Goal: Transaction & Acquisition: Purchase product/service

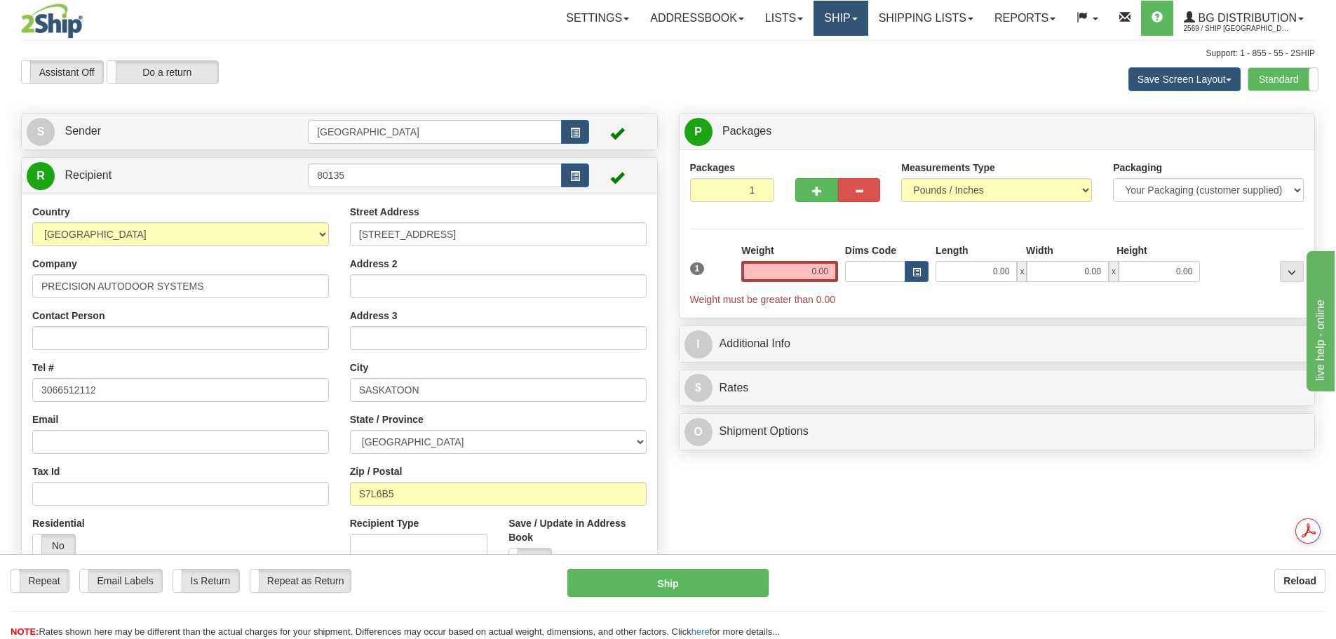
click at [821, 20] on link "Ship" at bounding box center [841, 18] width 54 height 35
click at [821, 43] on link "Ship Screen" at bounding box center [812, 49] width 111 height 18
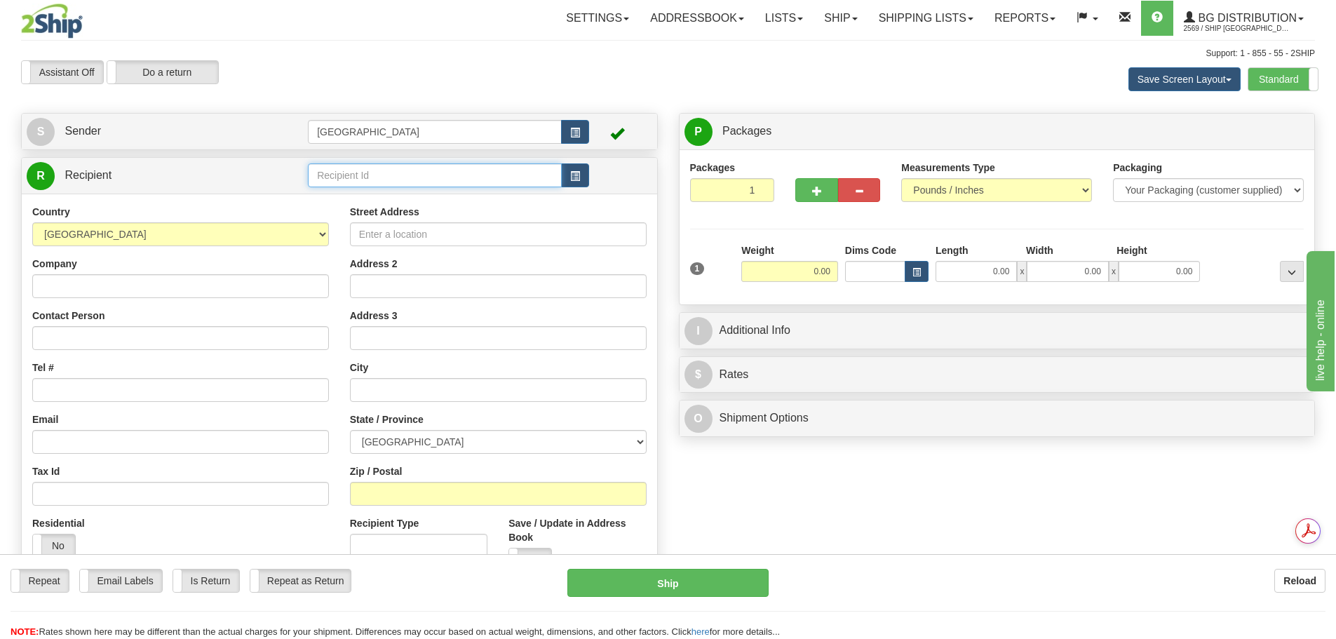
click at [391, 170] on input "text" at bounding box center [435, 175] width 254 height 24
click at [397, 195] on div "80014" at bounding box center [432, 196] width 241 height 15
type input "80014"
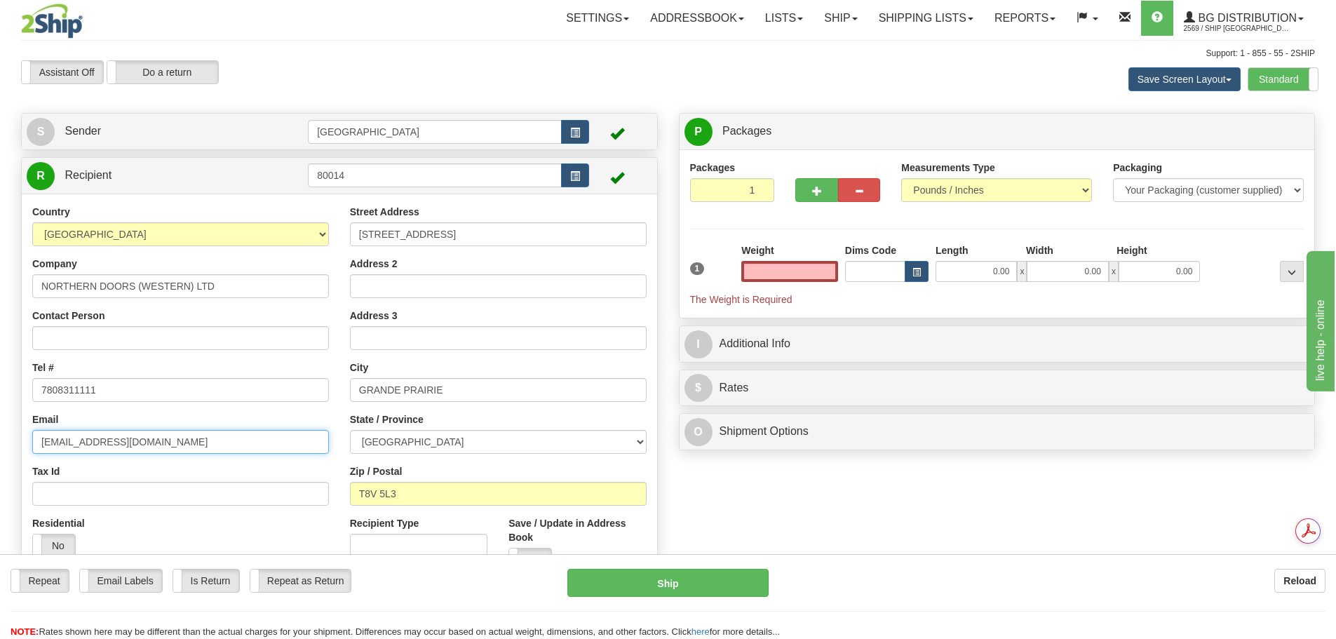
type input "0.00"
drag, startPoint x: 251, startPoint y: 438, endPoint x: 141, endPoint y: 429, distance: 110.6
click at [141, 429] on div "Email OFFICE@NORTHERNDOORSGP.COM" at bounding box center [180, 432] width 297 height 41
click at [257, 438] on input "OFFICE@NORTHERNDOORSGP.COM" at bounding box center [180, 442] width 297 height 24
drag, startPoint x: 241, startPoint y: 447, endPoint x: 0, endPoint y: 440, distance: 240.7
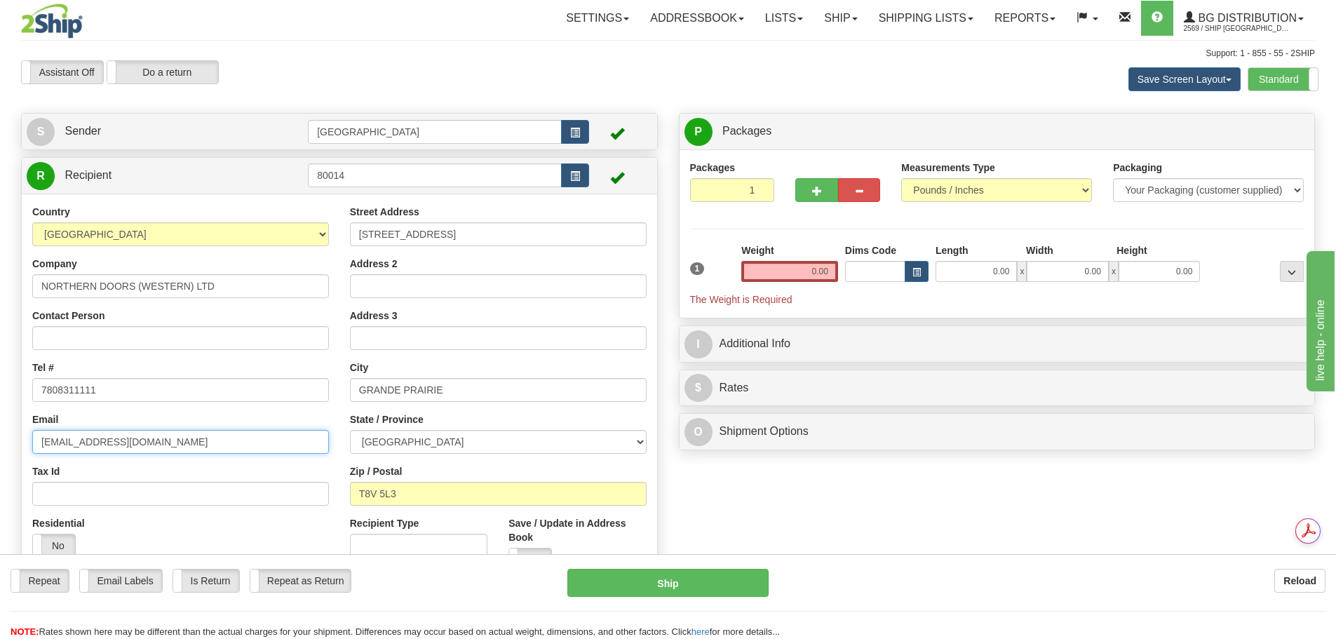
click at [0, 440] on div "Toggle navigation Settings Shipping Preferences Fields Preferences New" at bounding box center [668, 336] width 1336 height 672
click at [758, 188] on input "2" at bounding box center [732, 190] width 85 height 24
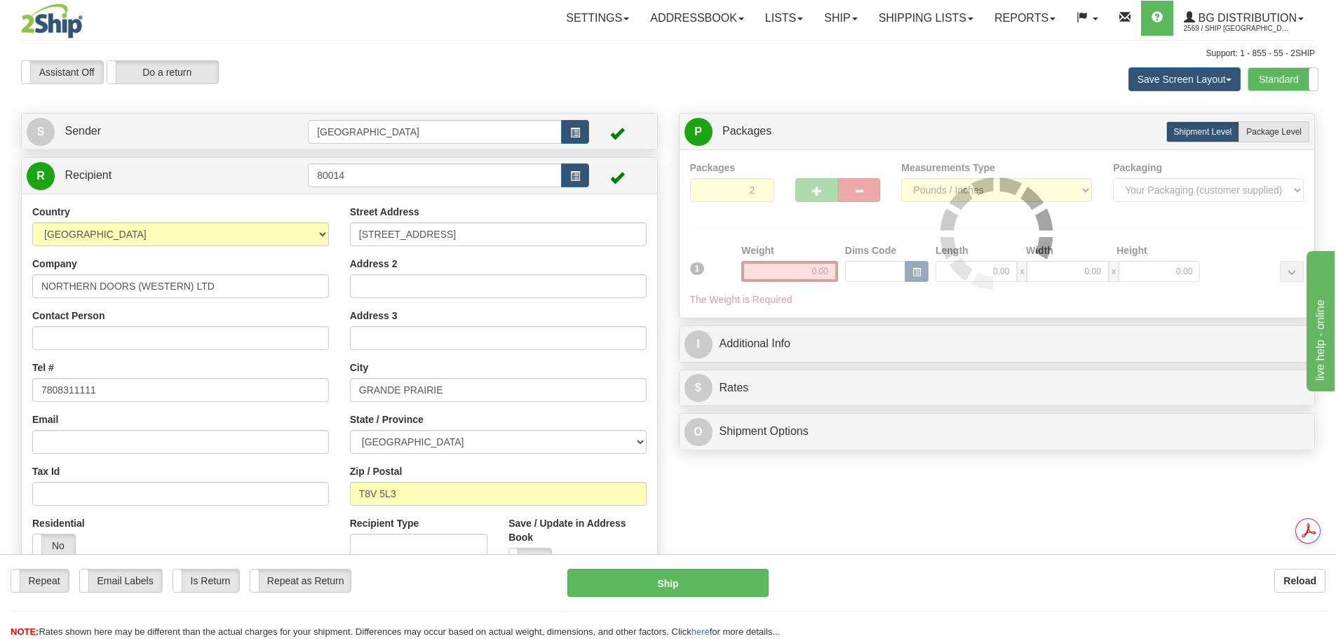
click at [758, 188] on div at bounding box center [997, 234] width 614 height 147
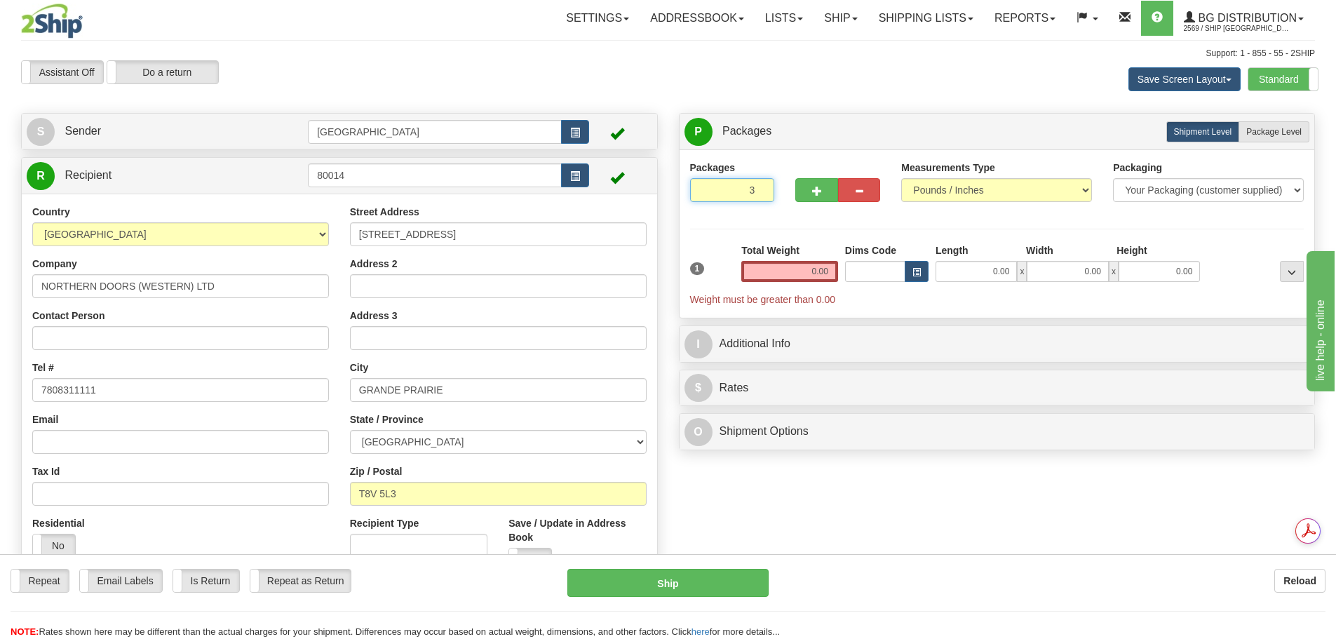
type input "3"
click at [762, 187] on input "3" at bounding box center [732, 190] width 85 height 24
drag, startPoint x: 809, startPoint y: 260, endPoint x: 844, endPoint y: 262, distance: 35.1
click at [844, 262] on div "1 Total Weight 0.00 Dims Code x" at bounding box center [997, 274] width 621 height 63
click at [807, 274] on input "0.00" at bounding box center [789, 271] width 97 height 21
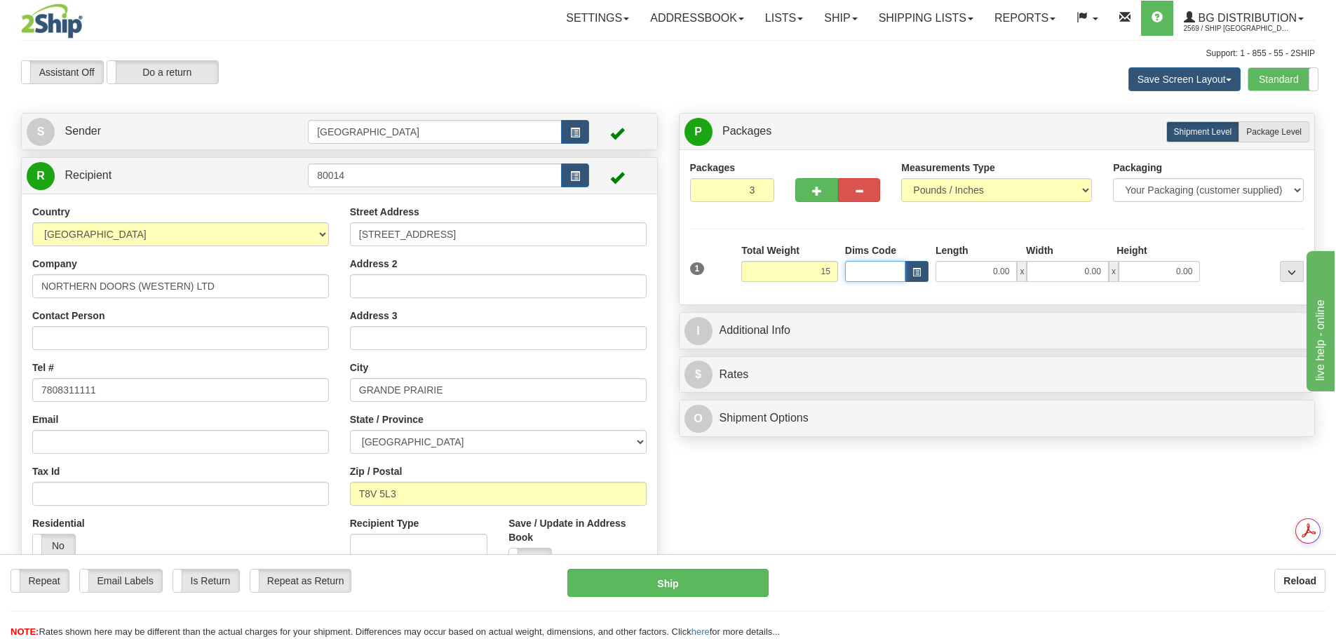
type input "15.00"
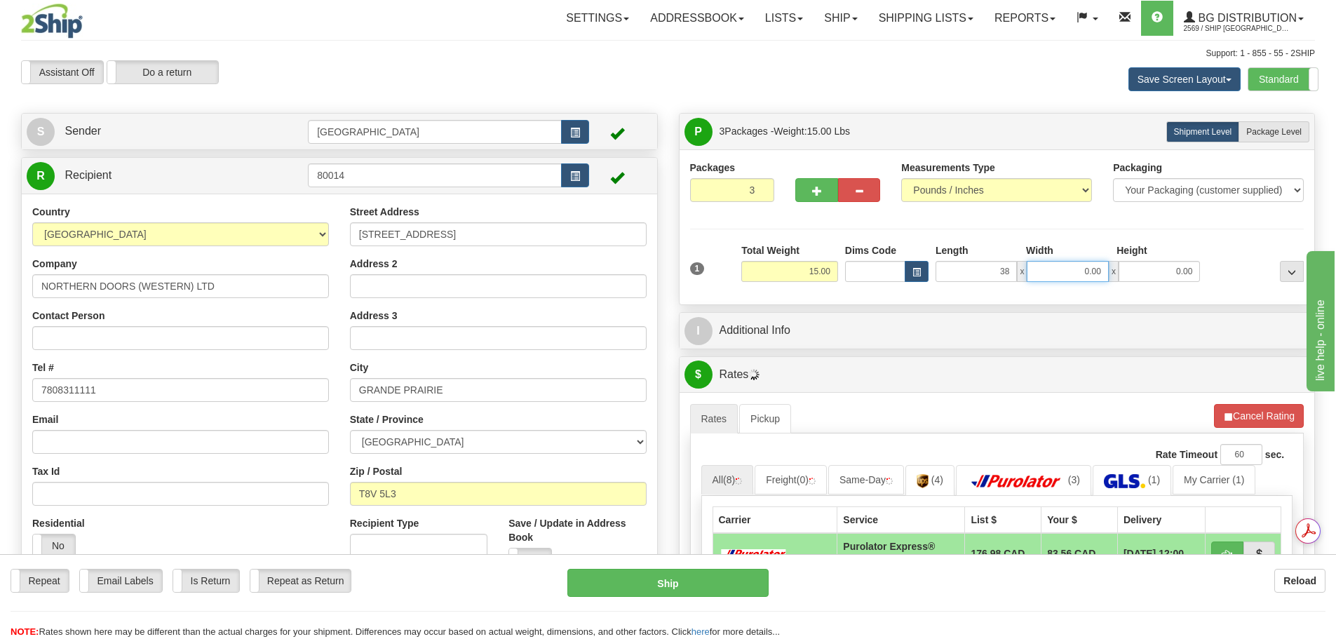
type input "38.00"
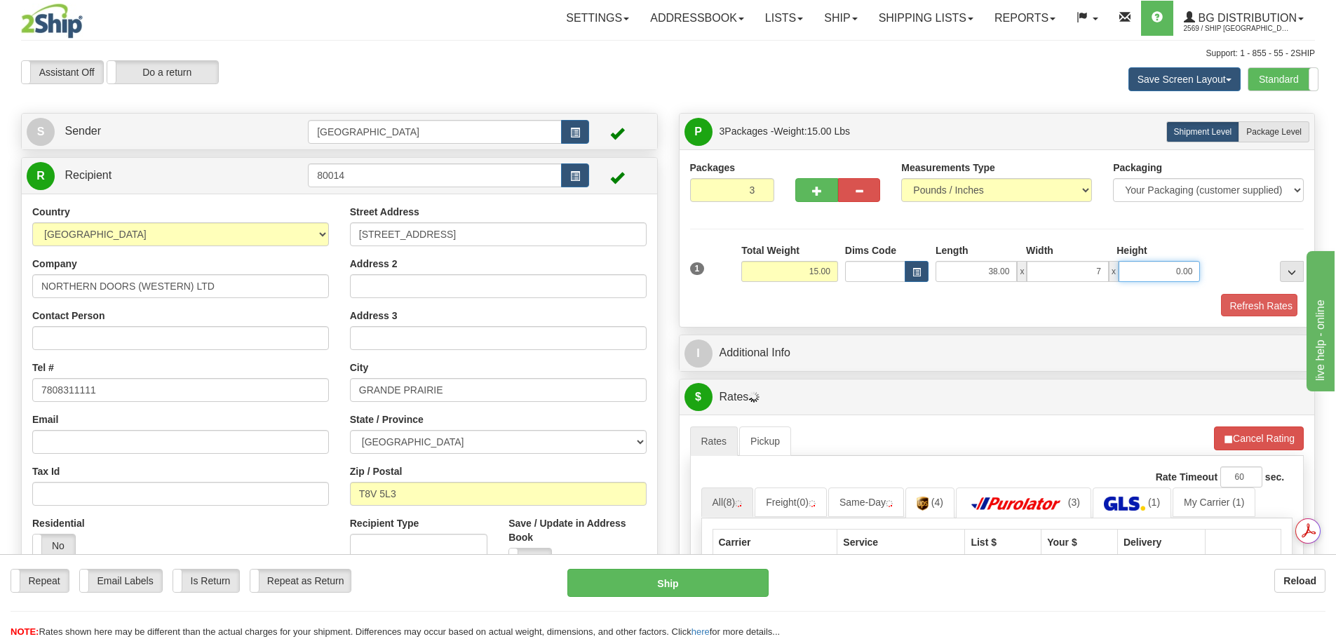
type input "7.00"
type input "4.00"
click at [1258, 297] on button "Refresh Rates" at bounding box center [1256, 306] width 81 height 24
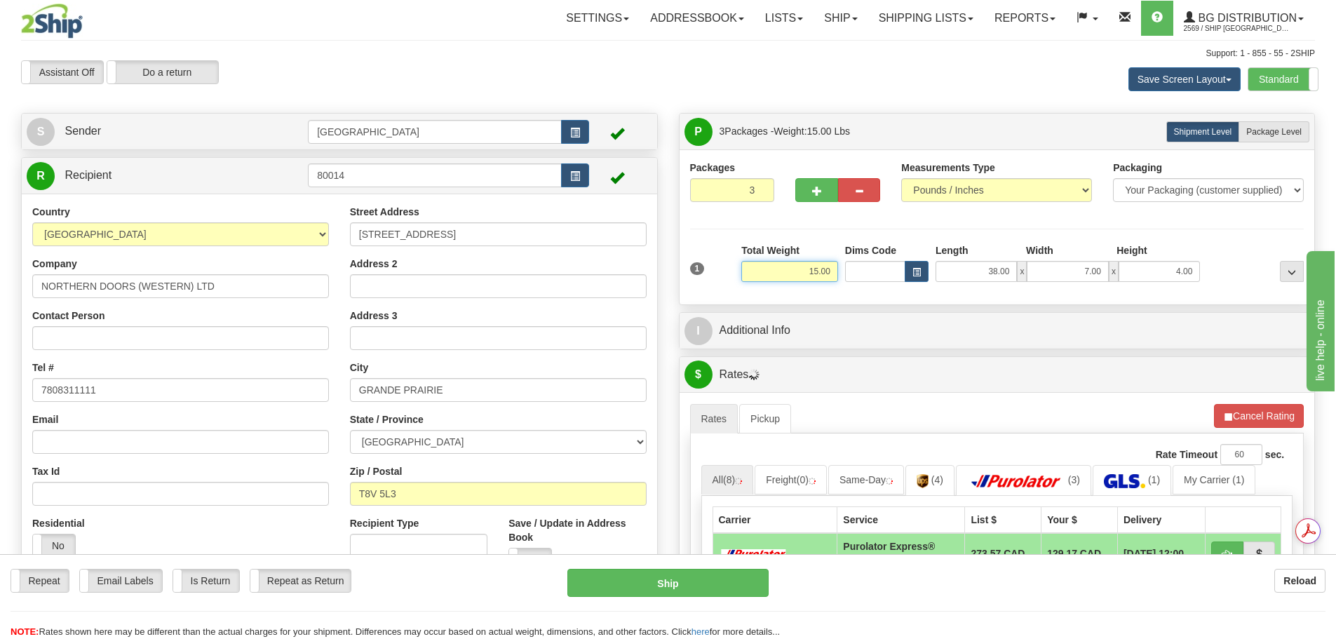
drag, startPoint x: 795, startPoint y: 265, endPoint x: 931, endPoint y: 302, distance: 141.7
click at [931, 302] on div "Packages 3 1 Measurements Type" at bounding box center [997, 226] width 635 height 155
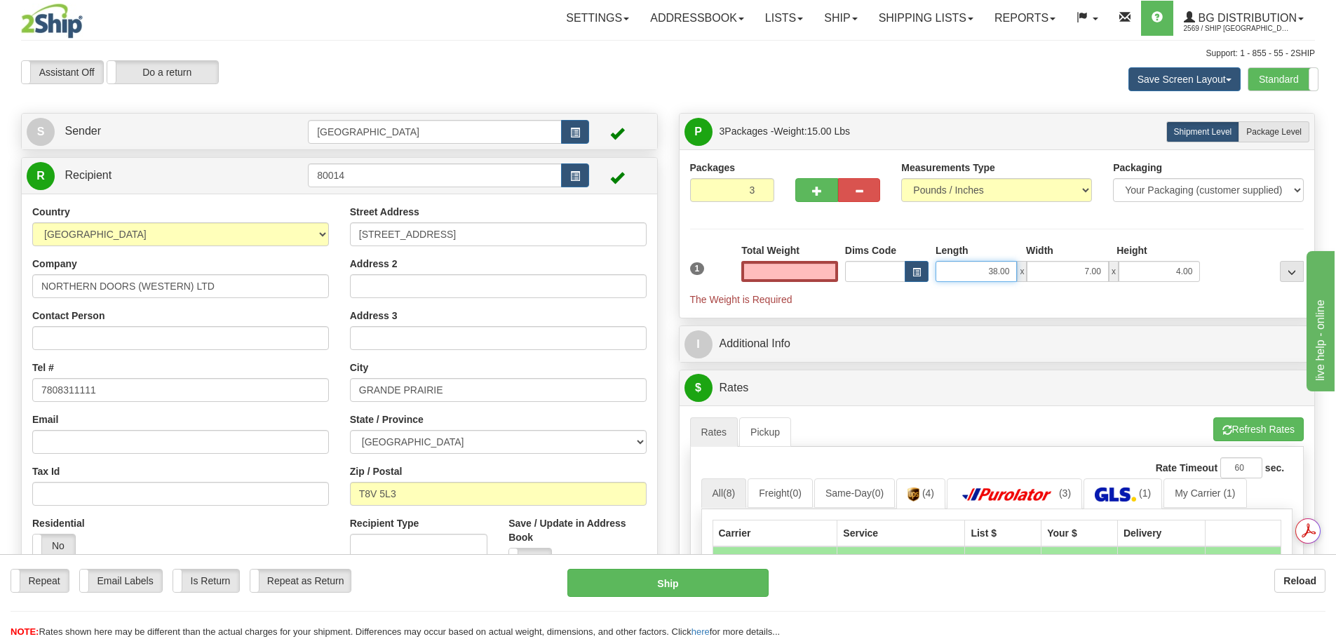
type input "0.00"
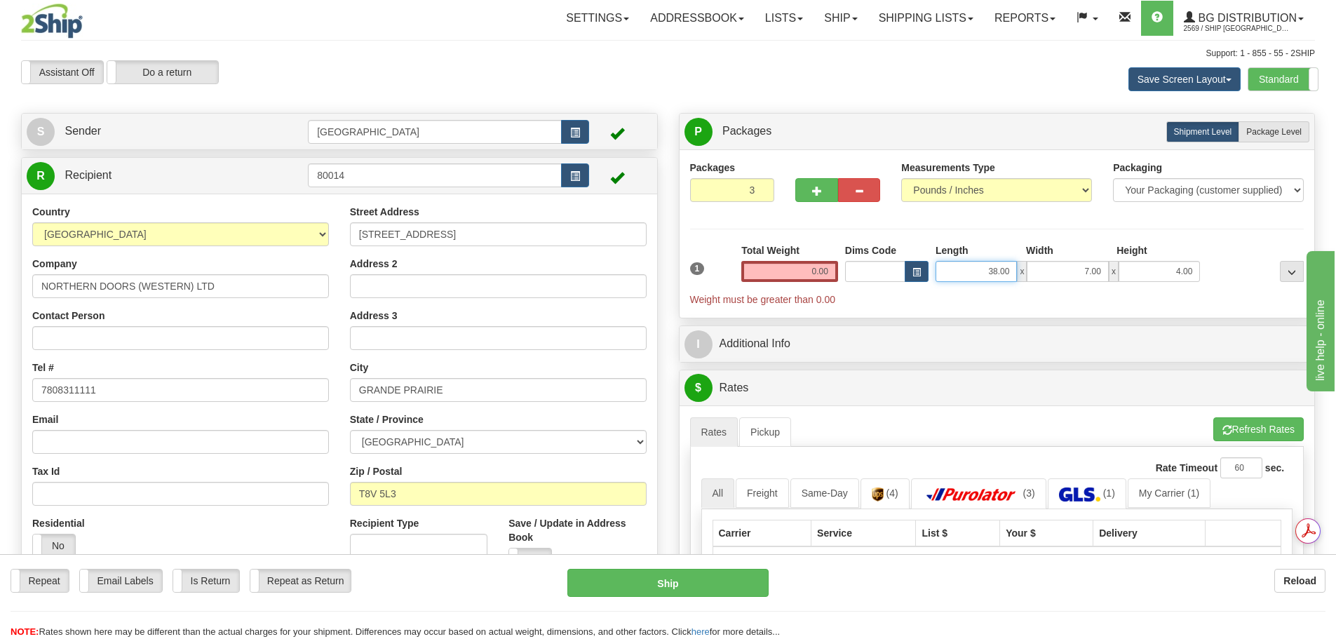
drag, startPoint x: 969, startPoint y: 278, endPoint x: 1021, endPoint y: 277, distance: 51.9
click at [1021, 277] on div "38.00 x 7.00 x 4.00" at bounding box center [1068, 271] width 264 height 21
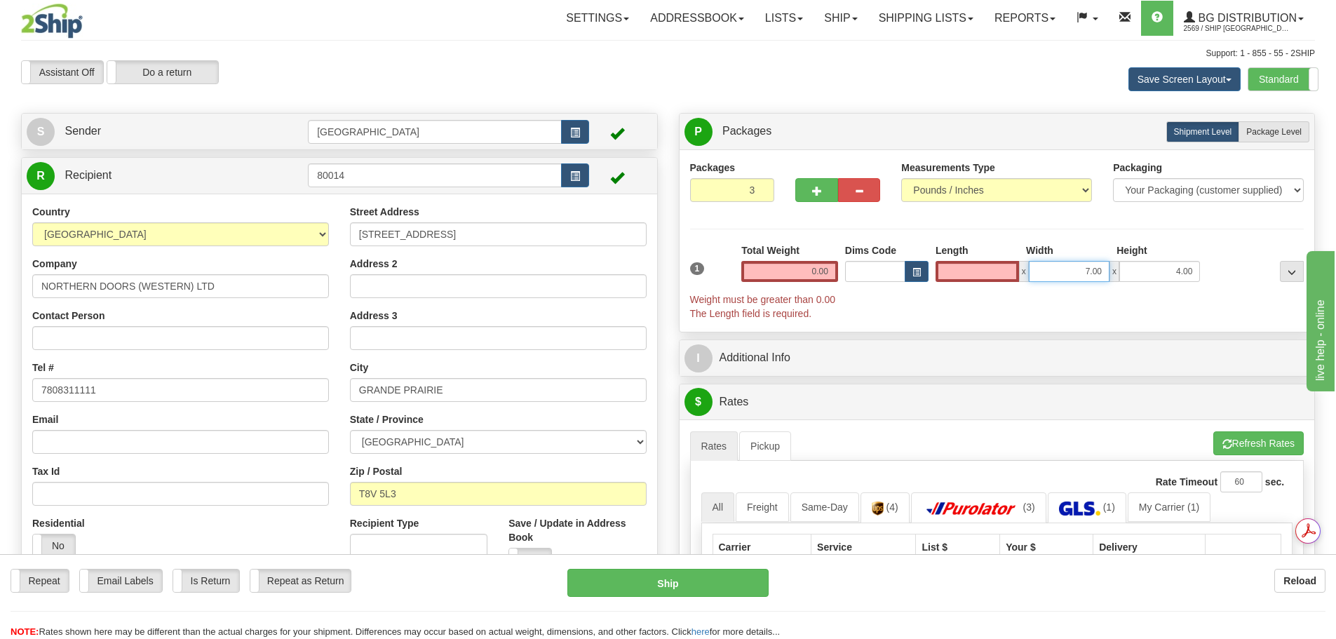
type input "0.00"
click at [1126, 271] on div "0.00 x 7.00 x 4.00" at bounding box center [1068, 271] width 264 height 21
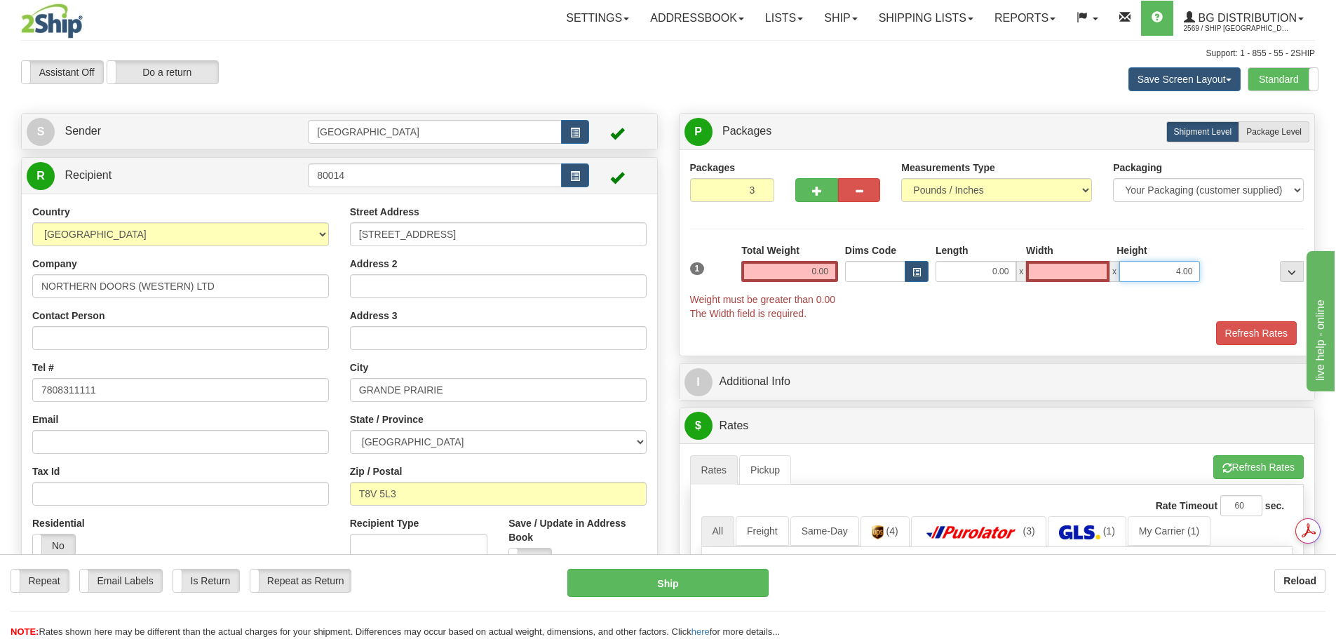
type input "0.00"
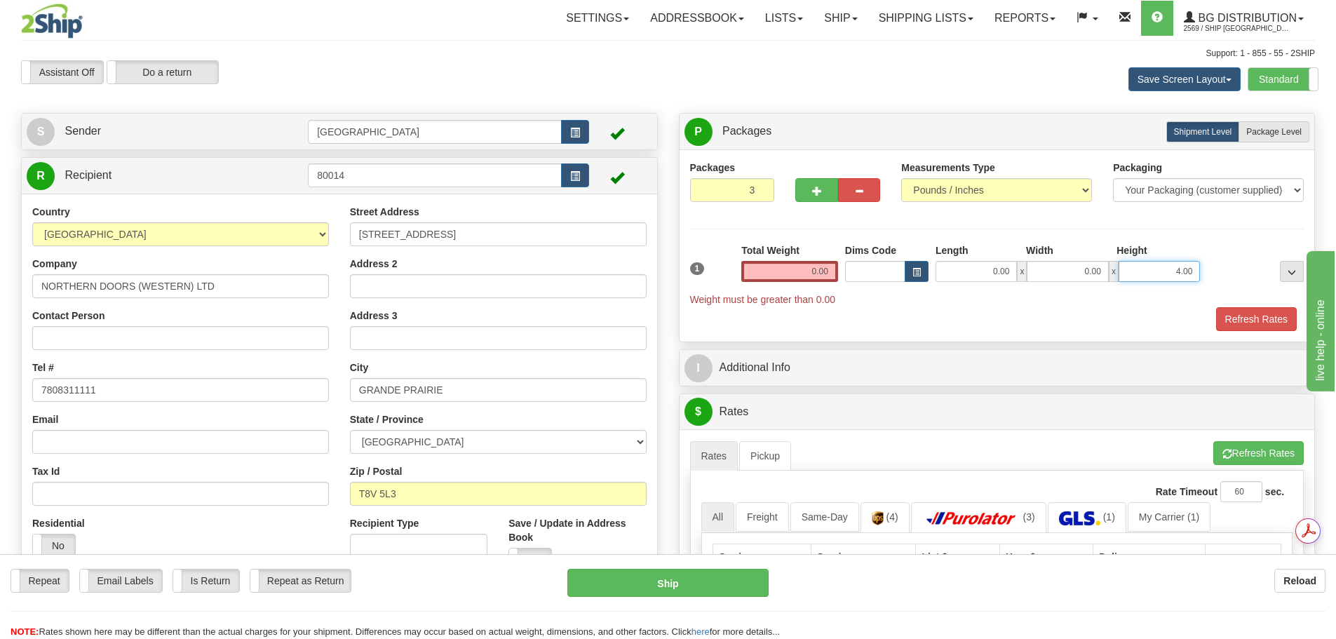
drag, startPoint x: 1168, startPoint y: 274, endPoint x: 1194, endPoint y: 274, distance: 26.0
click at [1194, 274] on input "4.00" at bounding box center [1159, 271] width 81 height 21
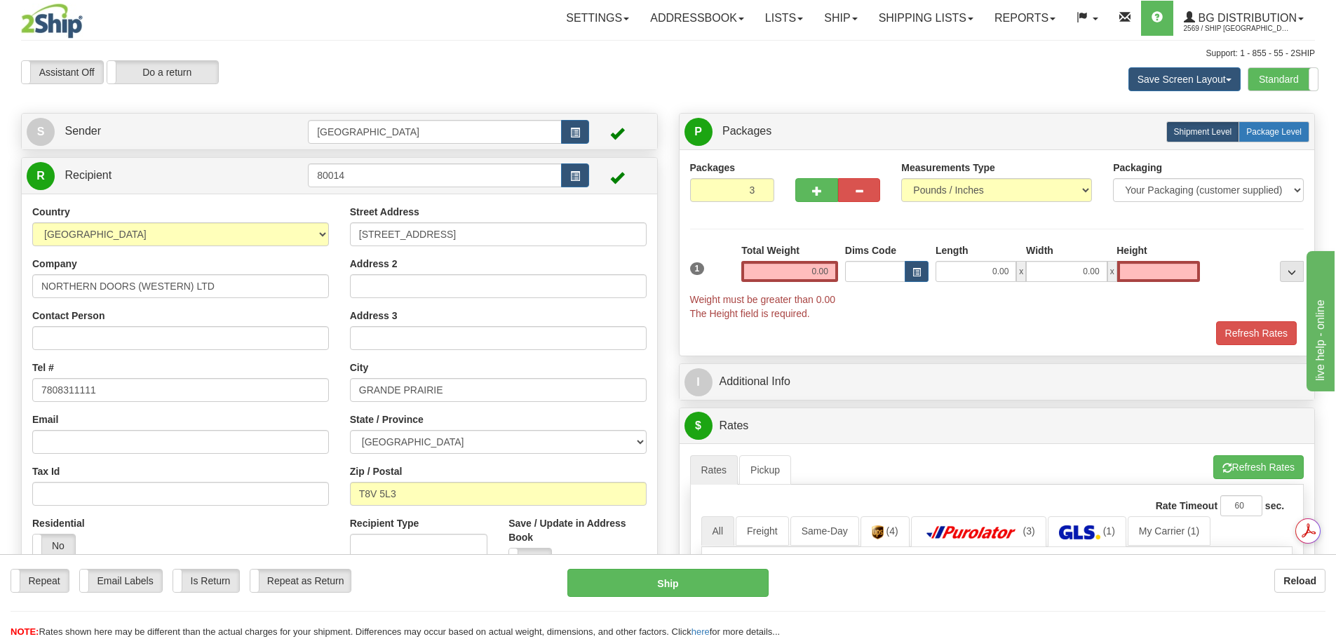
type input "0.00"
click at [1291, 133] on span "Package Level" at bounding box center [1273, 132] width 55 height 10
radio input "true"
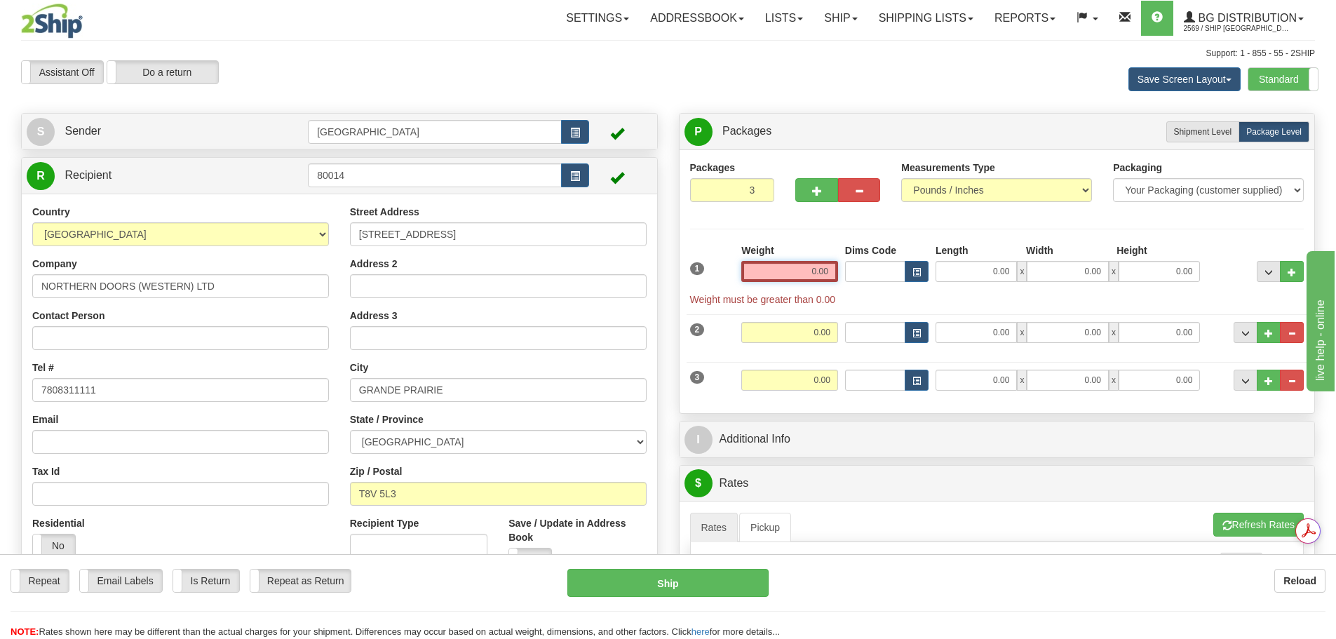
drag, startPoint x: 810, startPoint y: 275, endPoint x: 887, endPoint y: 288, distance: 78.2
click at [887, 288] on div "1 Weight 0.00 Dims Code 0.00" at bounding box center [997, 274] width 621 height 63
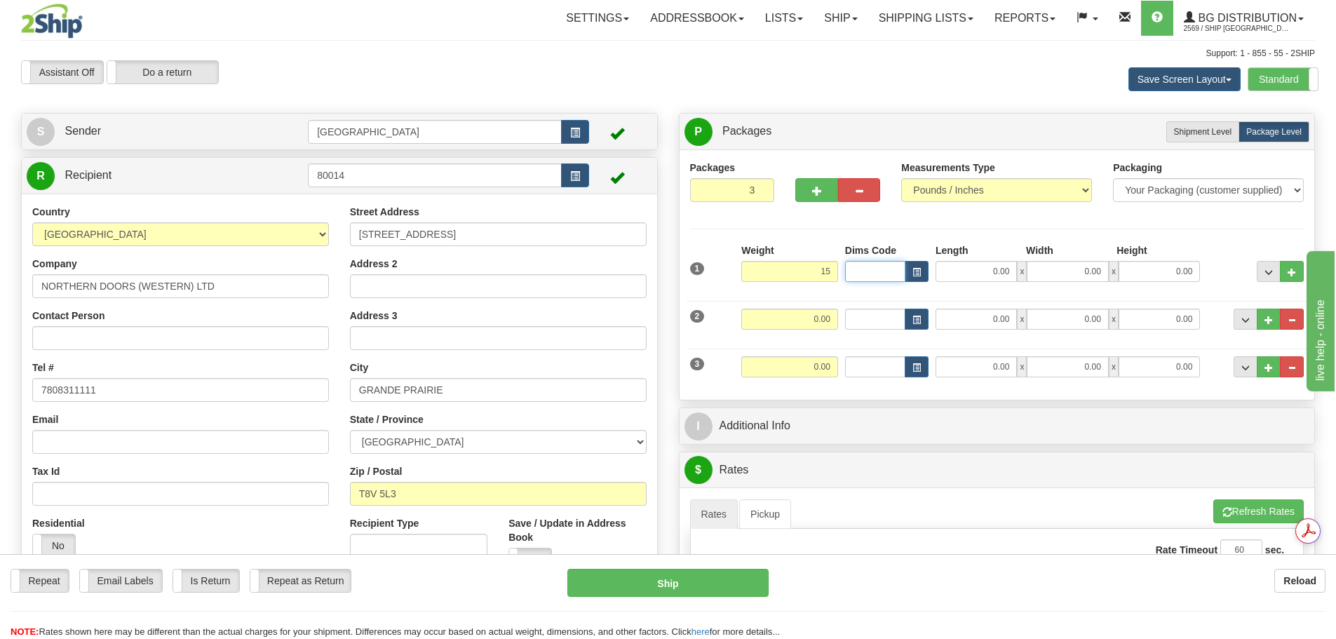
type input "15.00"
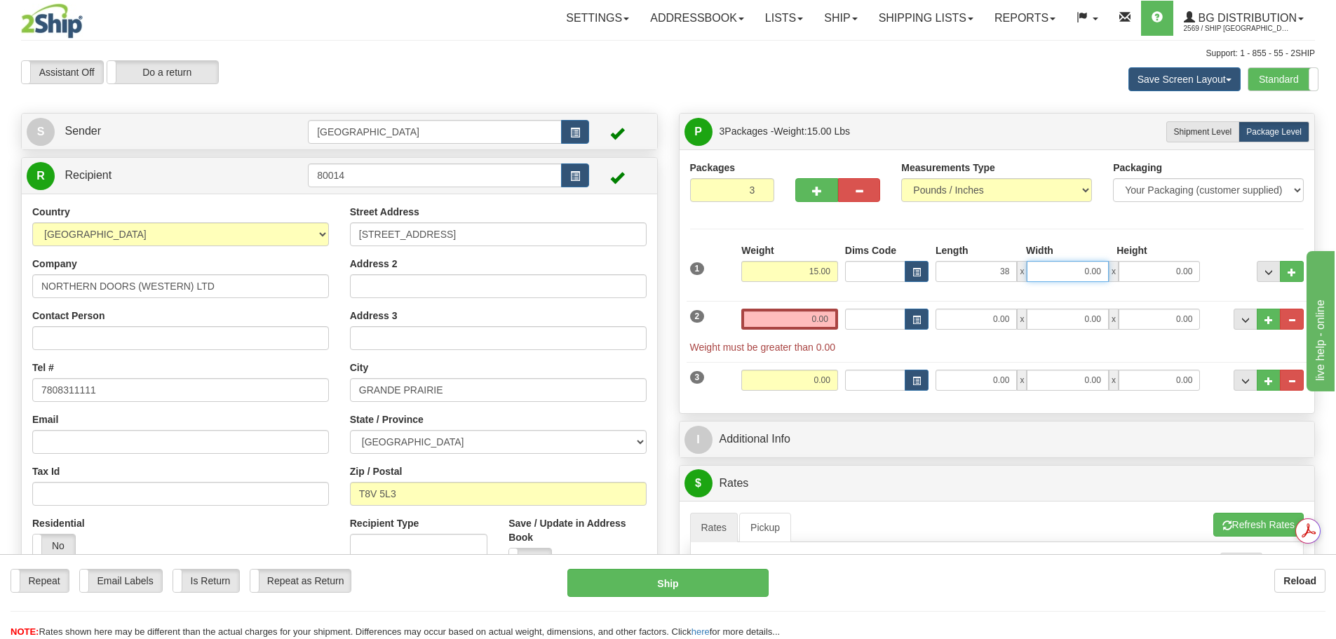
type input "38.00"
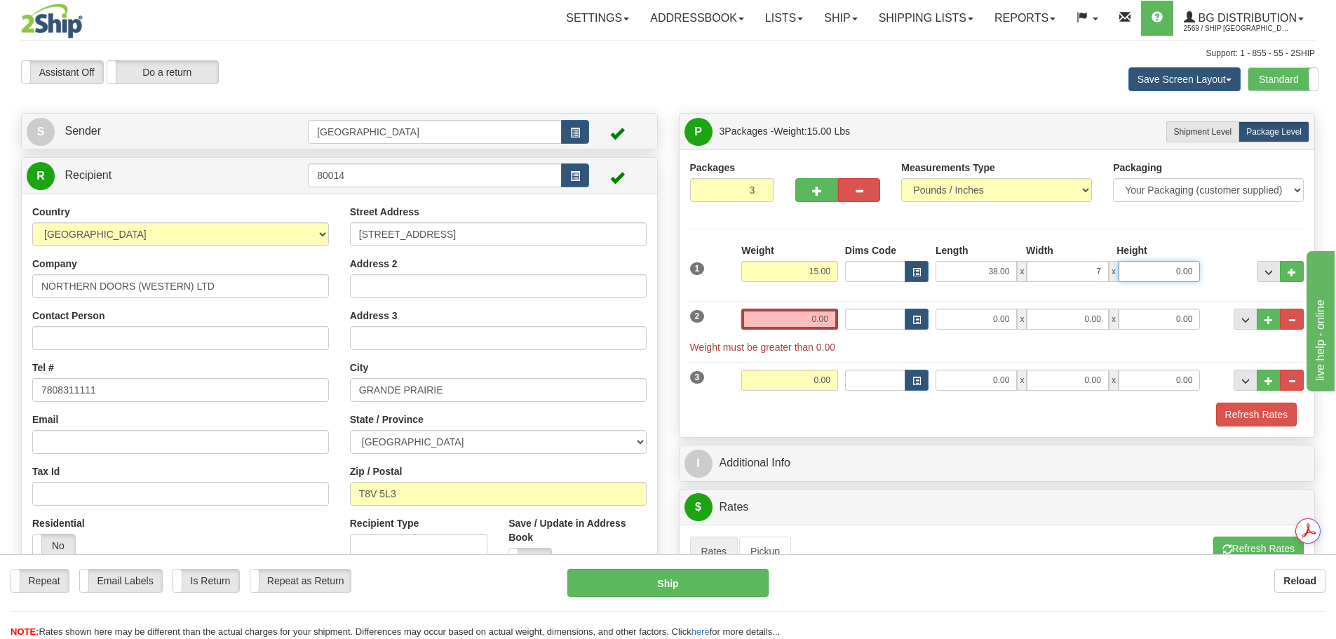
type input "7.00"
type input "4.00"
drag, startPoint x: 790, startPoint y: 313, endPoint x: 896, endPoint y: 321, distance: 106.9
click at [896, 321] on div "2 Weight 0.00 Dims Code Length Width Height" at bounding box center [997, 324] width 621 height 60
type input "1"
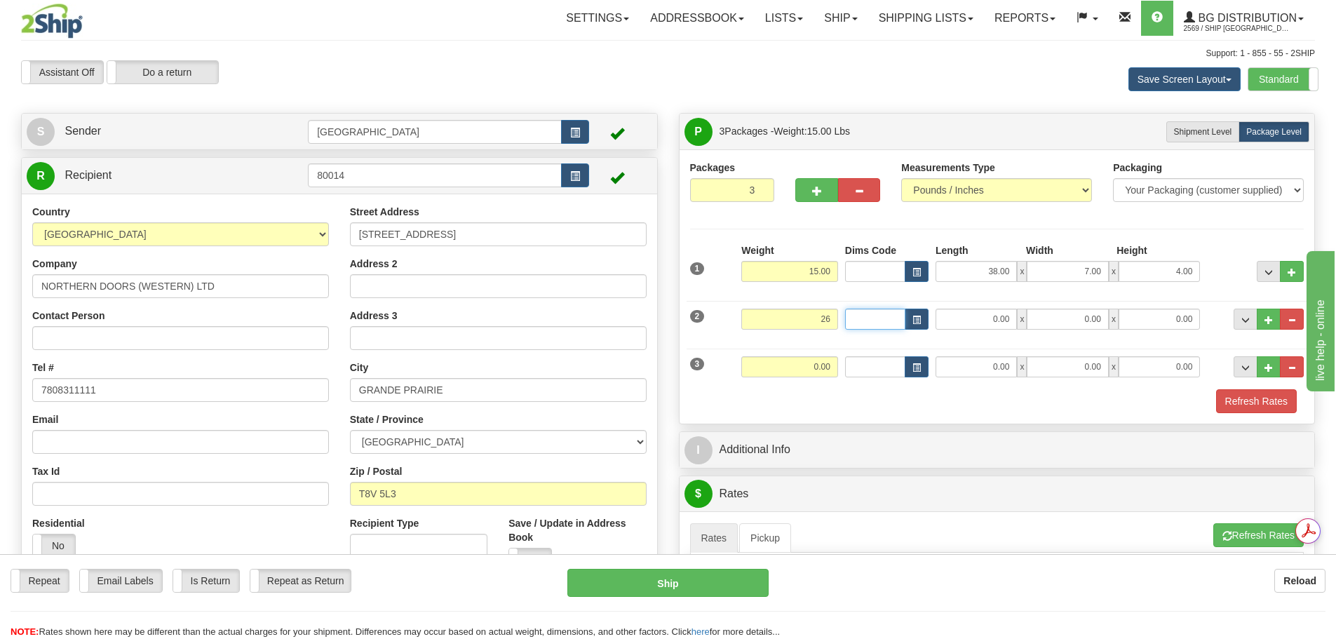
type input "26.00"
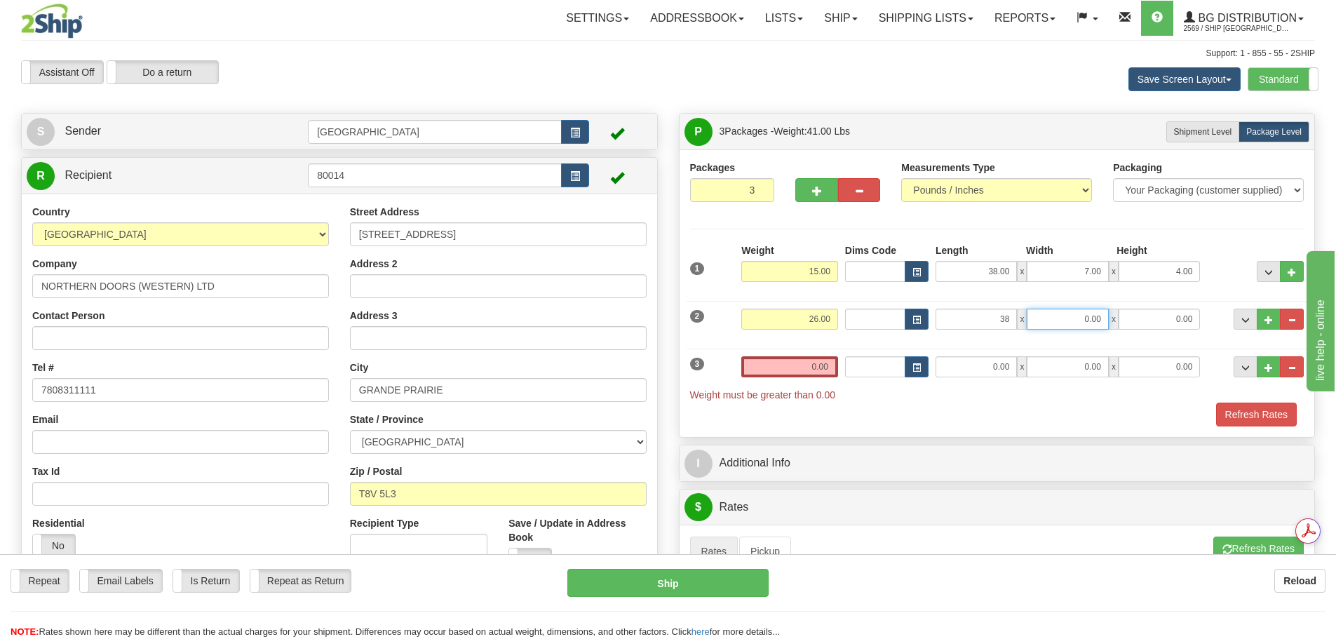
type input "38.00"
type input "6.00"
type input "4.00"
drag, startPoint x: 814, startPoint y: 357, endPoint x: 881, endPoint y: 363, distance: 66.9
click at [881, 363] on div "3 Weight 0.00 Dims Code Length Width Height" at bounding box center [997, 372] width 621 height 60
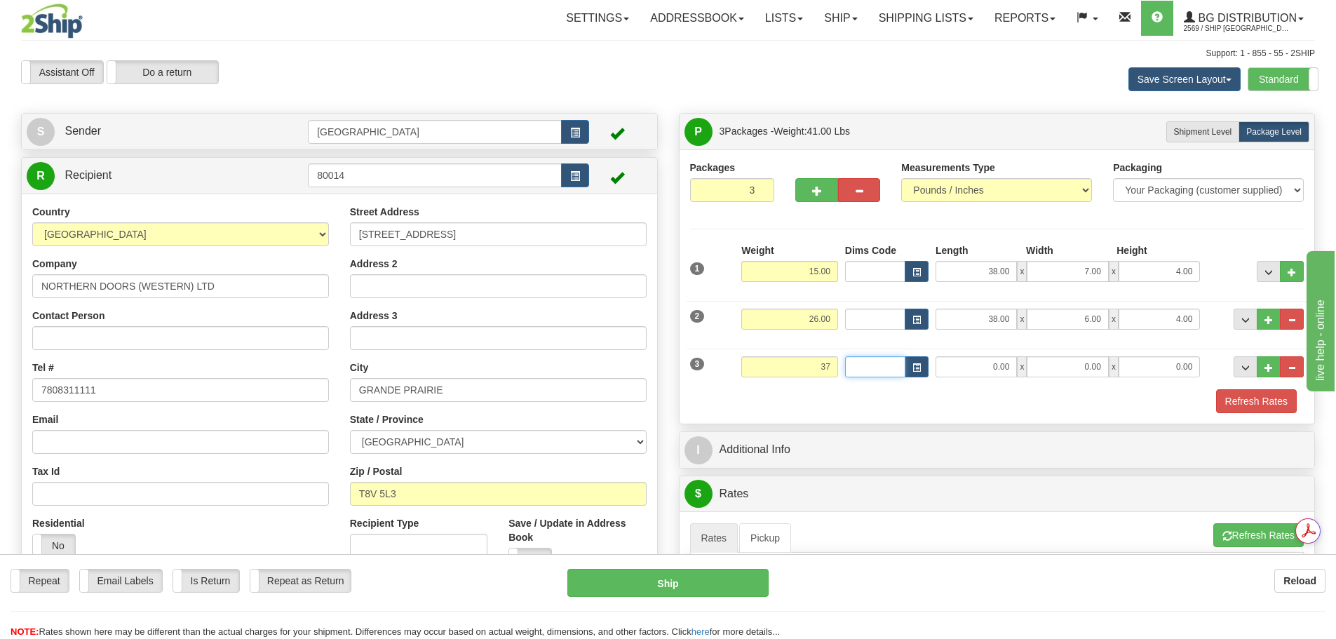
type input "37.00"
type input "38.00"
type input "11.00"
type input "3.00"
click at [1235, 408] on button "Refresh Rates" at bounding box center [1256, 401] width 81 height 24
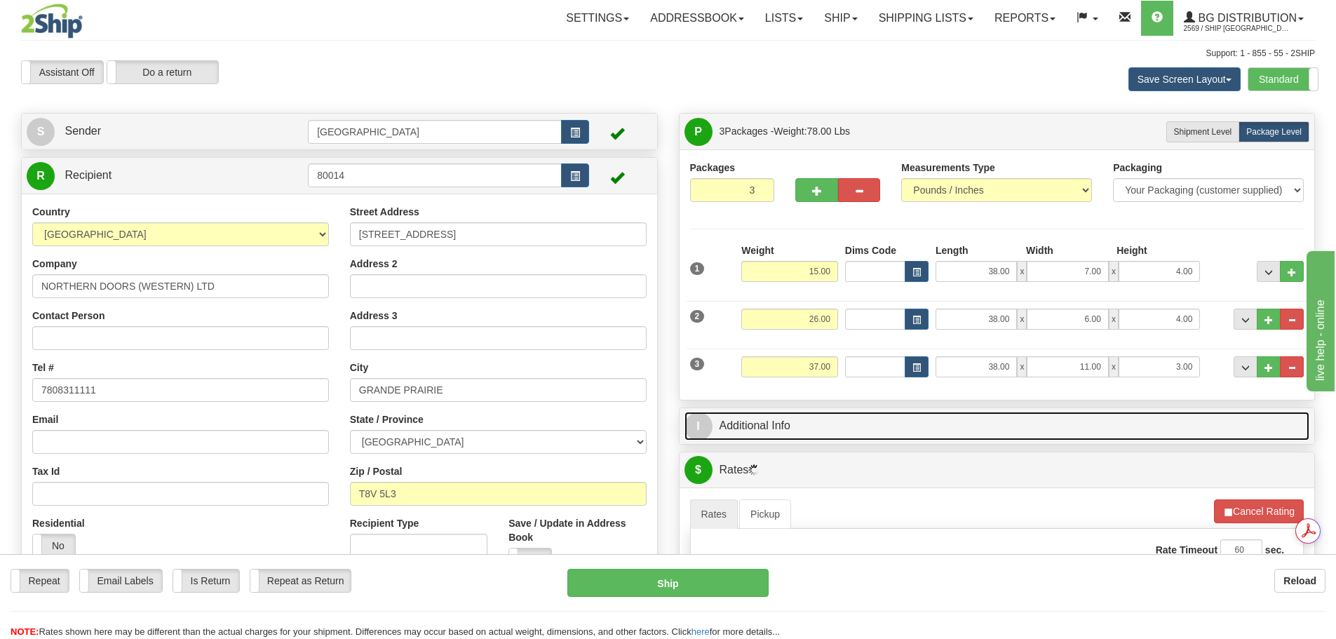
click at [823, 430] on link "I Additional Info" at bounding box center [998, 426] width 626 height 29
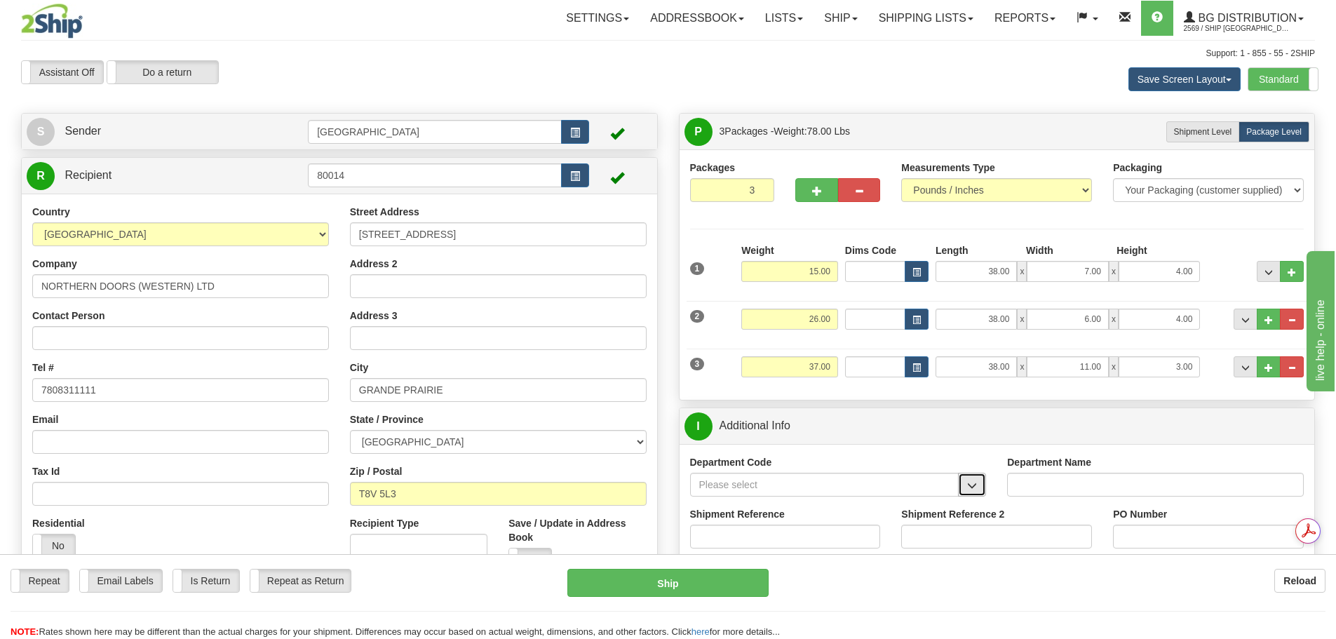
click at [975, 484] on span "button" at bounding box center [972, 485] width 10 height 9
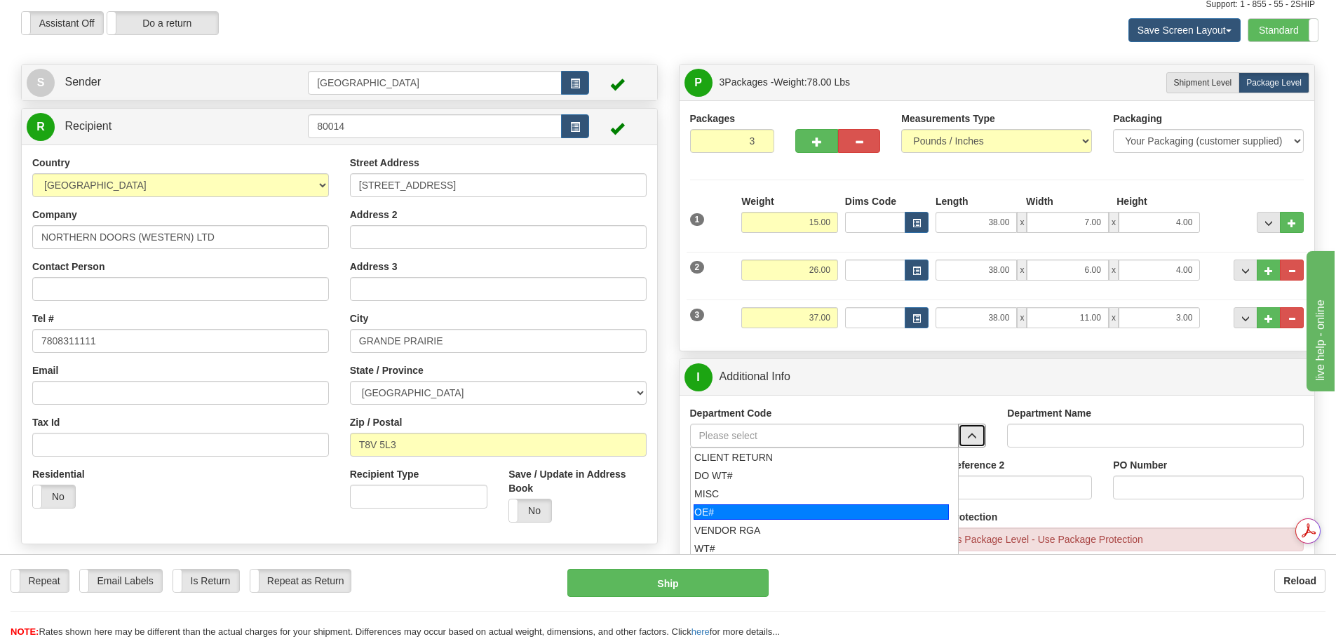
scroll to position [140, 0]
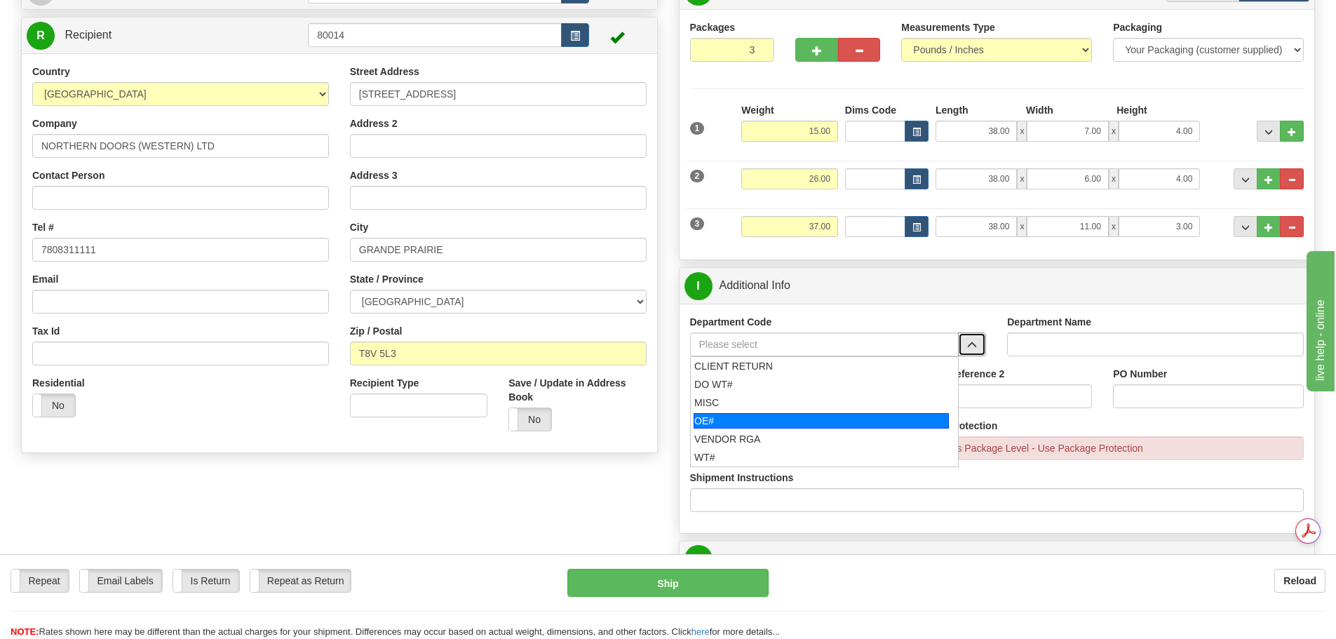
click at [769, 429] on li "OE#" at bounding box center [825, 421] width 268 height 18
type input "OE#"
type input "ORDERS"
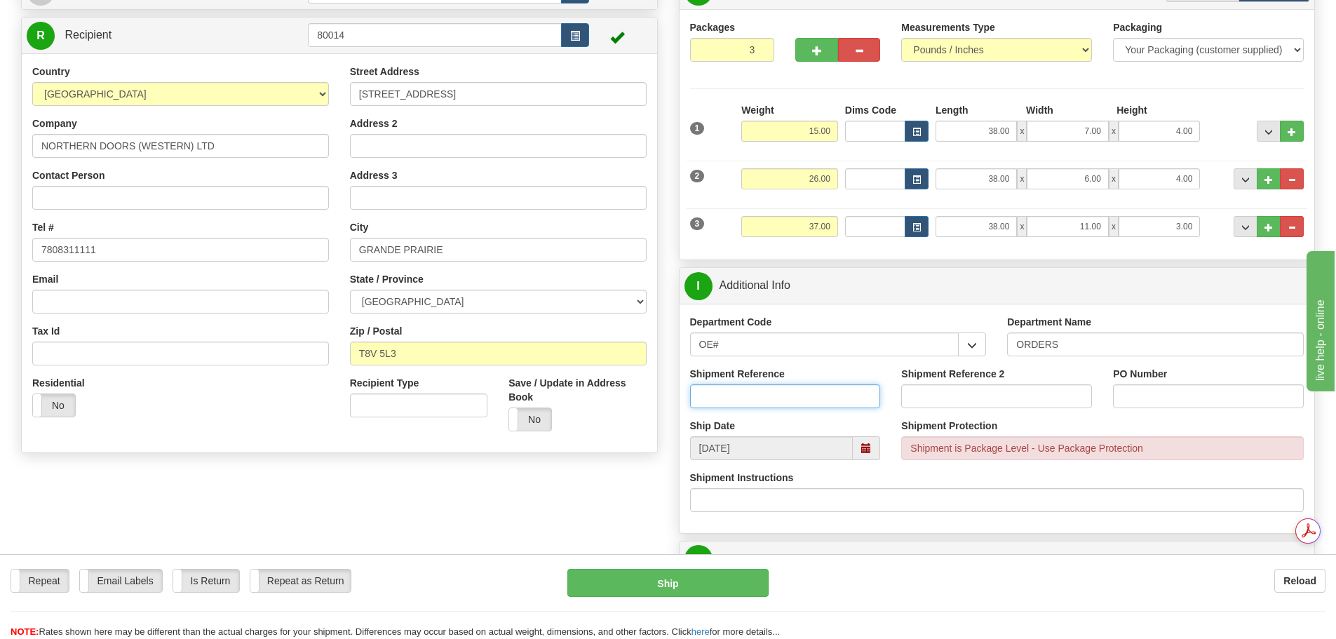
click at [763, 396] on input "Shipment Reference" at bounding box center [785, 396] width 191 height 24
type input "90041068-00;90040924-00"
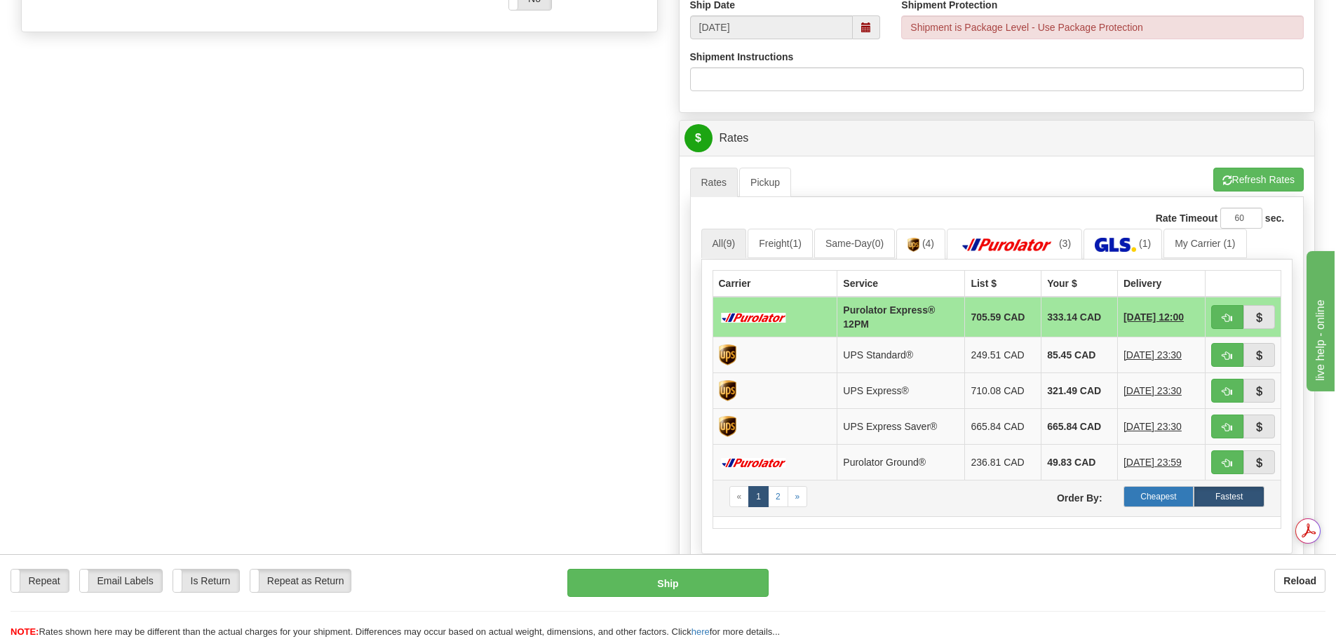
scroll to position [0, 0]
type input "1108; 1088"
click at [1159, 497] on label "Cheapest" at bounding box center [1159, 496] width 71 height 21
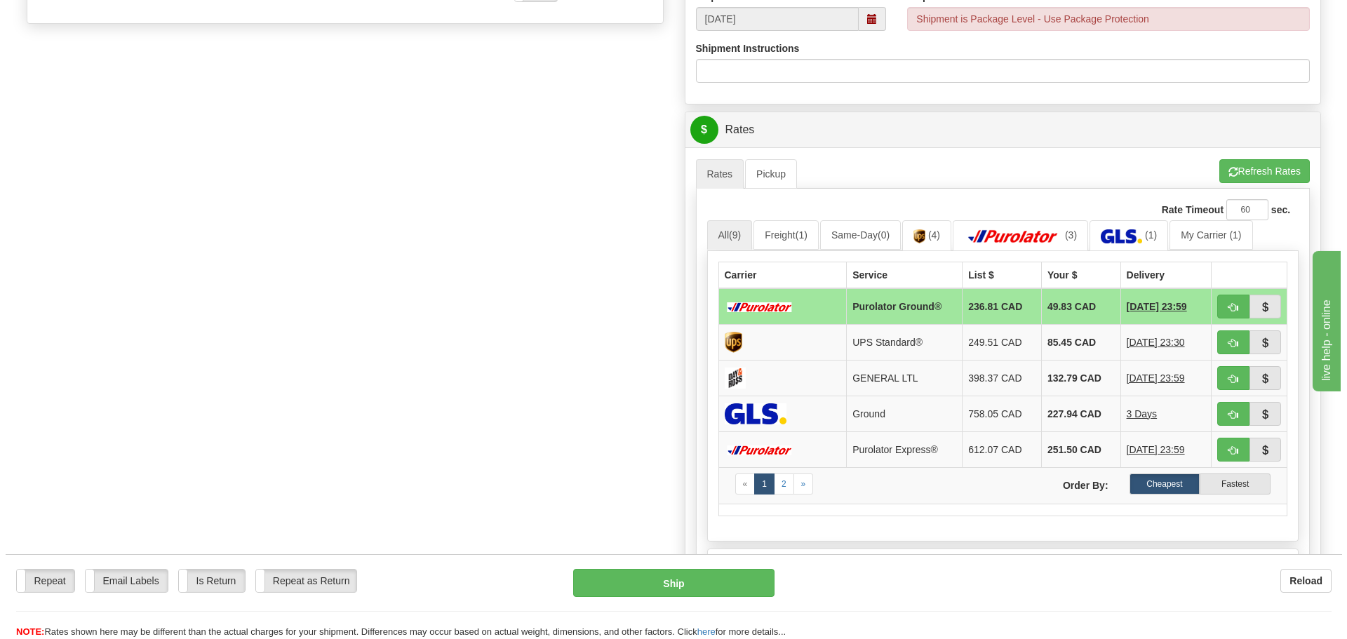
scroll to position [701, 0]
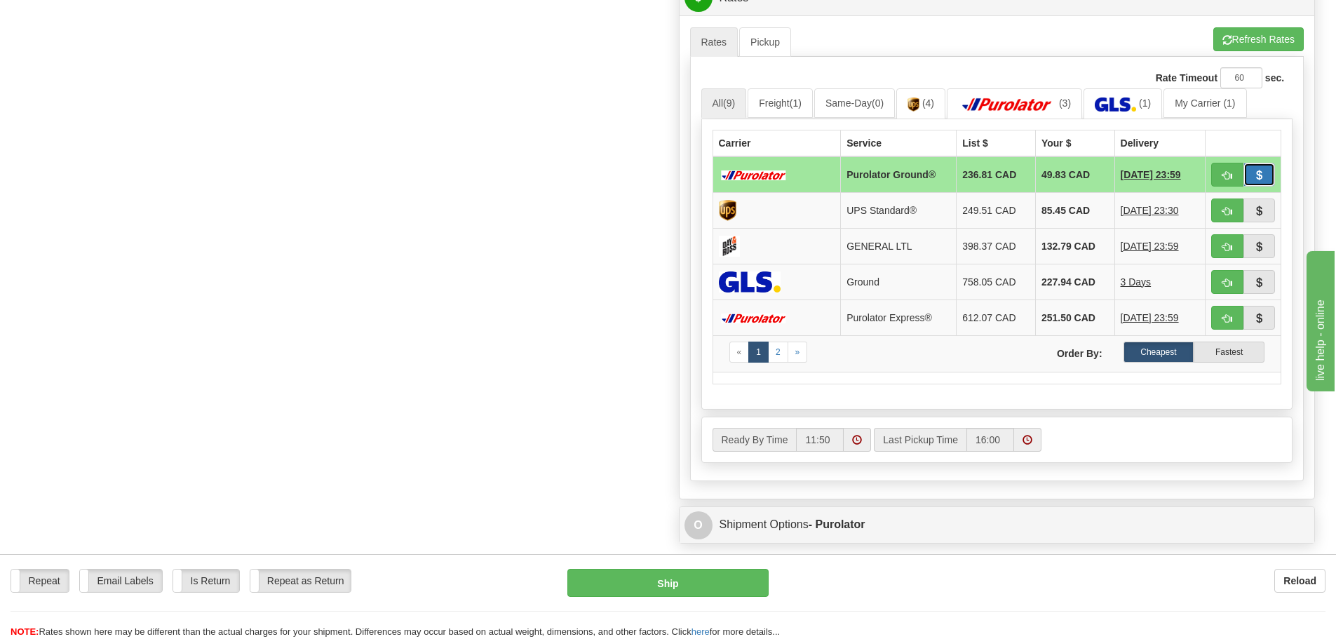
click at [1265, 182] on button "button" at bounding box center [1260, 175] width 32 height 24
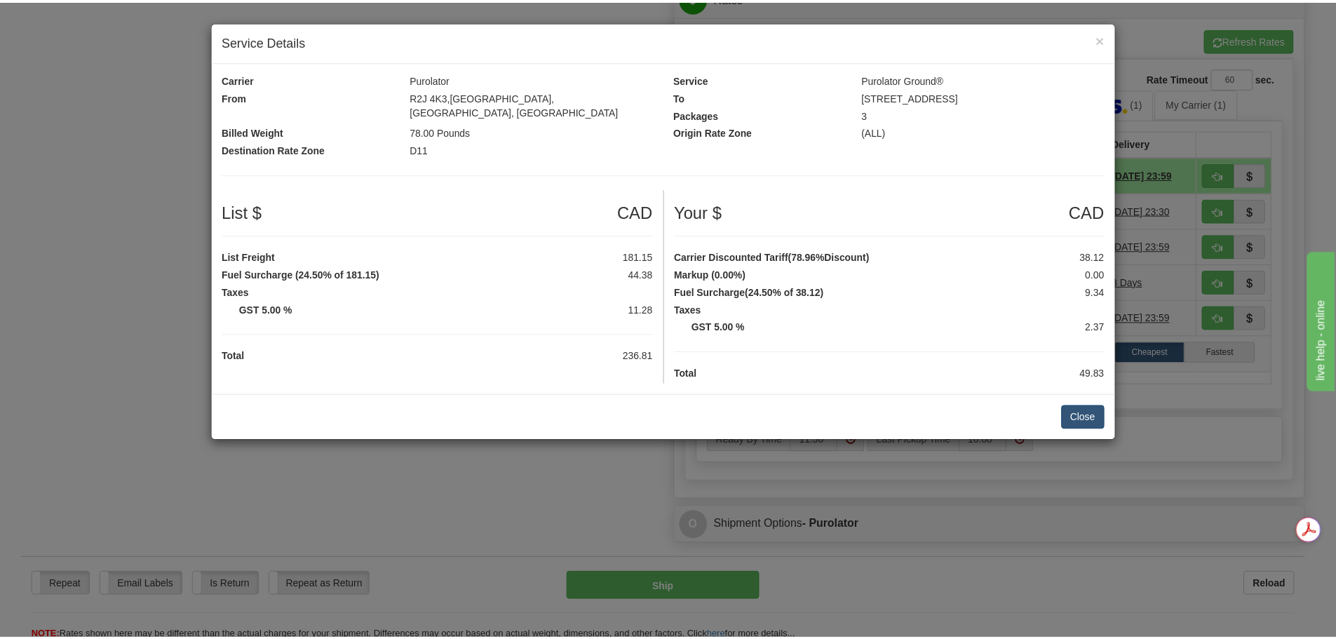
scroll to position [0, 0]
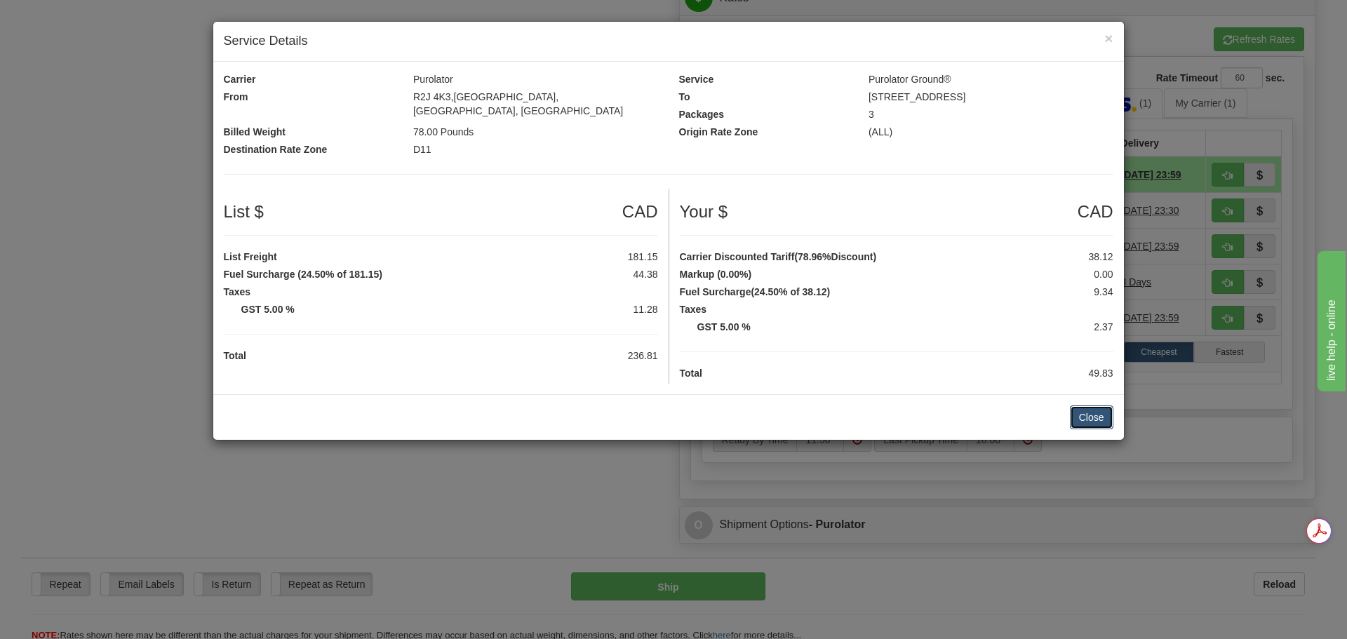
click at [1087, 405] on button "Close" at bounding box center [1091, 417] width 43 height 24
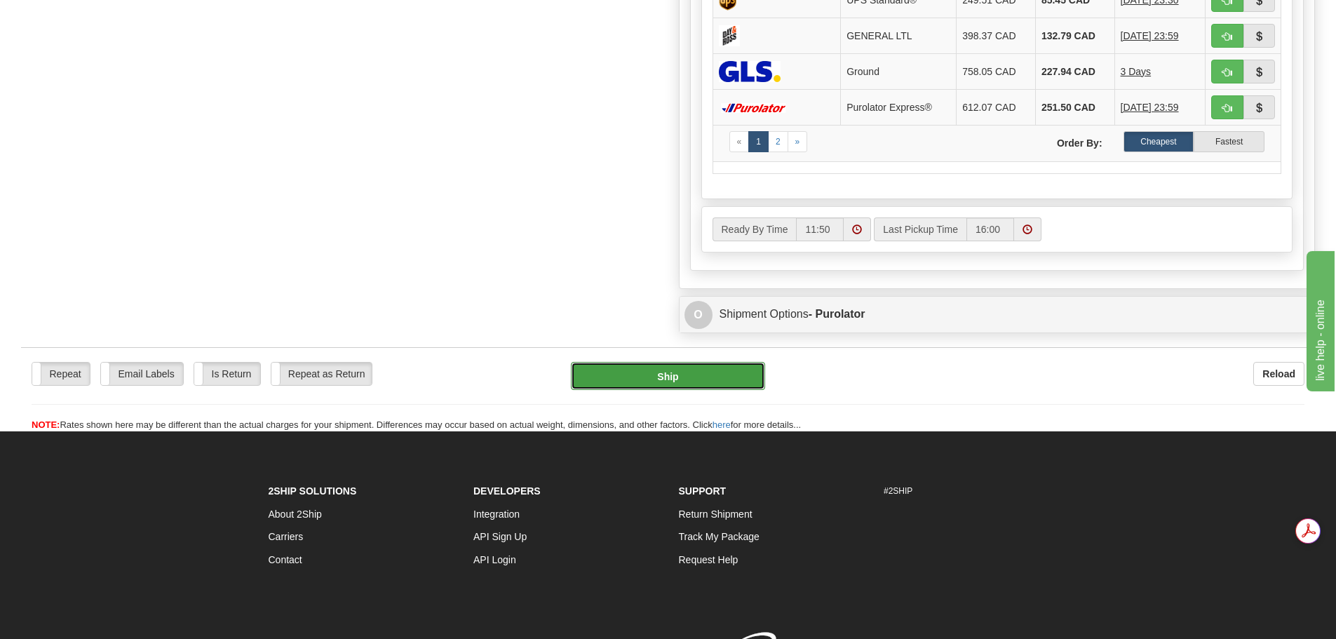
click at [657, 368] on button "Ship" at bounding box center [668, 376] width 194 height 28
type input "260"
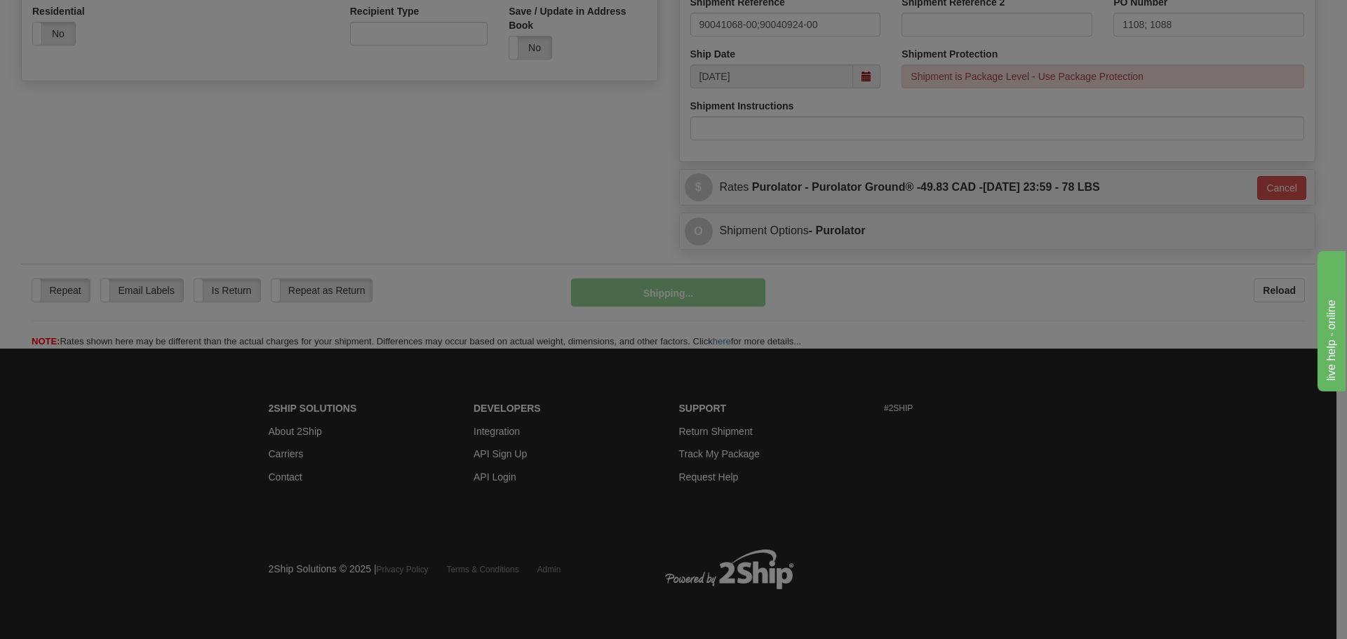
scroll to position [513, 0]
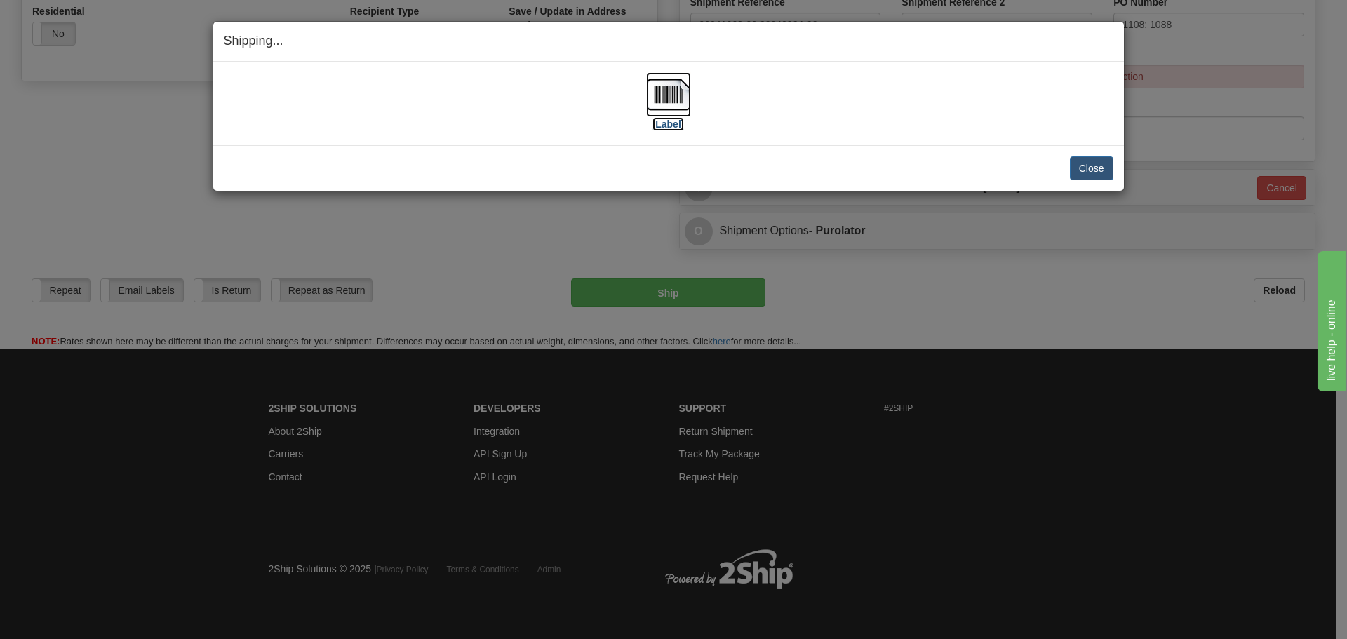
click at [664, 74] on img at bounding box center [668, 94] width 45 height 45
